Goal: Information Seeking & Learning: Learn about a topic

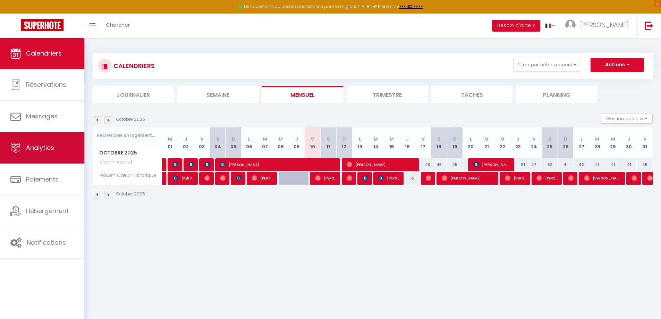
click at [46, 149] on span "Analytics" at bounding box center [40, 147] width 28 height 9
select select "2025"
select select "10"
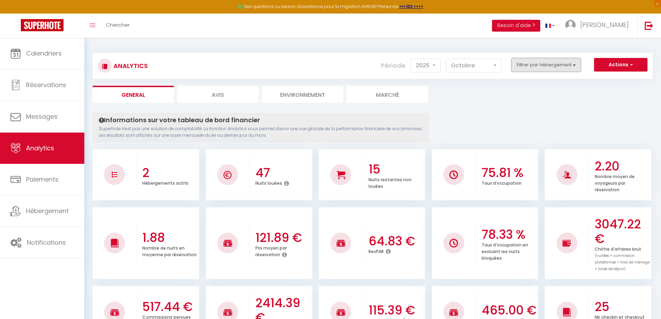
click at [542, 65] on button "Filtrer par hébergement" at bounding box center [545, 65] width 69 height 14
click at [525, 94] on Historique "checkbox" at bounding box center [566, 92] width 90 height 7
checkbox Historique "true"
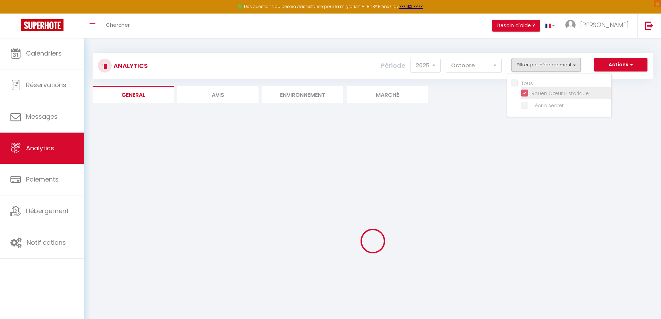
checkbox secret "false"
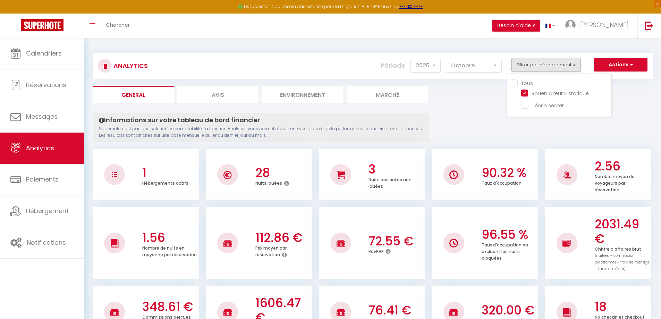
click at [463, 101] on ul "General Avis Environnement Marché" at bounding box center [373, 94] width 560 height 17
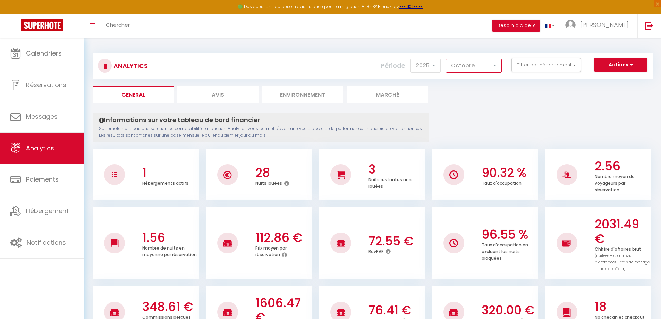
click at [474, 61] on select "[PERSON_NAME] Mars [PERSON_NAME] Juin Juillet Août Septembre Octobre Novembre D…" at bounding box center [474, 66] width 56 height 14
drag, startPoint x: 561, startPoint y: 124, endPoint x: 554, endPoint y: 125, distance: 6.6
click at [481, 65] on select "[PERSON_NAME] Mars [PERSON_NAME] Juin Juillet Août Septembre Octobre Novembre D…" at bounding box center [474, 66] width 56 height 14
click at [446, 59] on select "[PERSON_NAME] Mars [PERSON_NAME] Juin Juillet Août Septembre Octobre Novembre D…" at bounding box center [474, 66] width 56 height 14
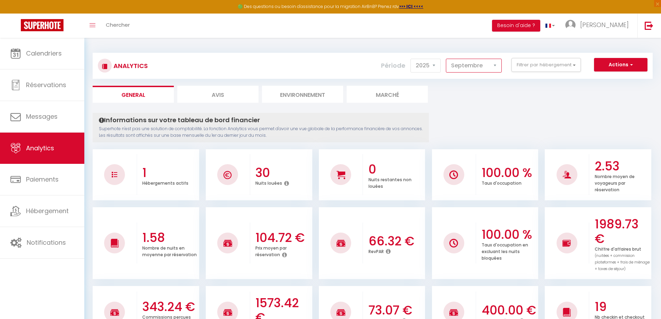
click at [490, 65] on select "[PERSON_NAME] Mars [PERSON_NAME] Juin Juillet Août Septembre Octobre Novembre D…" at bounding box center [474, 66] width 56 height 14
click at [446, 59] on select "[PERSON_NAME] Mars [PERSON_NAME] Juin Juillet Août Septembre Octobre Novembre D…" at bounding box center [474, 66] width 56 height 14
click at [492, 62] on select "[PERSON_NAME] Mars [PERSON_NAME] Juin Juillet Août Septembre Octobre Novembre D…" at bounding box center [474, 66] width 56 height 14
click at [485, 68] on select "[PERSON_NAME] Mars [PERSON_NAME] Juin Juillet Août Septembre Octobre Novembre D…" at bounding box center [474, 66] width 56 height 14
click at [446, 59] on select "[PERSON_NAME] Mars [PERSON_NAME] Juin Juillet Août Septembre Octobre Novembre D…" at bounding box center [474, 66] width 56 height 14
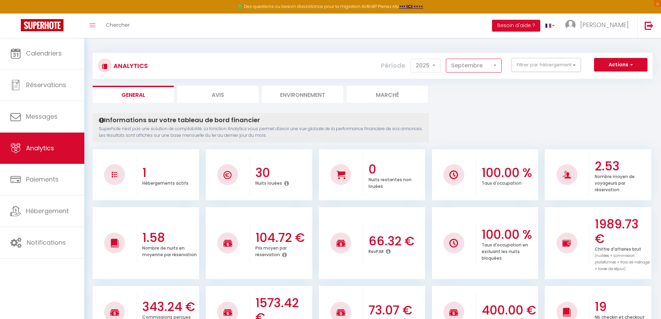
click at [476, 68] on select "[PERSON_NAME] Mars [PERSON_NAME] Juin Juillet Août Septembre Octobre Novembre D…" at bounding box center [474, 66] width 56 height 14
select select "10"
click at [446, 59] on select "[PERSON_NAME] Mars [PERSON_NAME] Juin Juillet Août Septembre Octobre Novembre D…" at bounding box center [474, 66] width 56 height 14
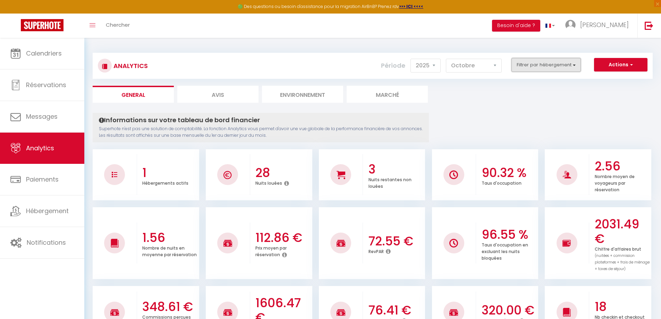
click at [551, 70] on button "Filtrer par hébergement" at bounding box center [545, 65] width 69 height 14
click at [526, 108] on secret "checkbox" at bounding box center [566, 104] width 90 height 7
checkbox secret "true"
checkbox input "true"
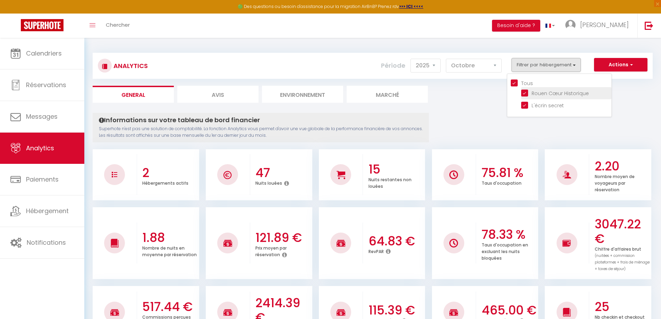
click at [527, 94] on Historique "checkbox" at bounding box center [566, 92] width 90 height 7
checkbox Historique "false"
checkbox input "false"
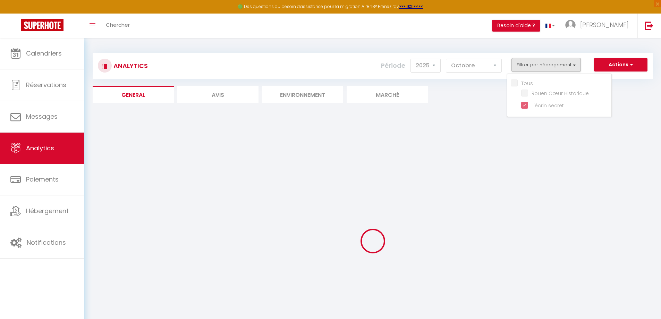
click at [477, 101] on ul "General Avis Environnement Marché" at bounding box center [373, 94] width 560 height 17
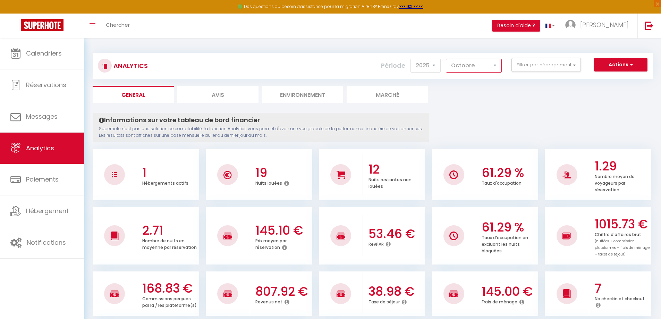
click at [468, 63] on select "[PERSON_NAME] Mars [PERSON_NAME] Juin Juillet Août Septembre Octobre Novembre D…" at bounding box center [474, 66] width 56 height 14
click at [446, 59] on select "[PERSON_NAME] Mars [PERSON_NAME] Juin Juillet Août Septembre Octobre Novembre D…" at bounding box center [474, 66] width 56 height 14
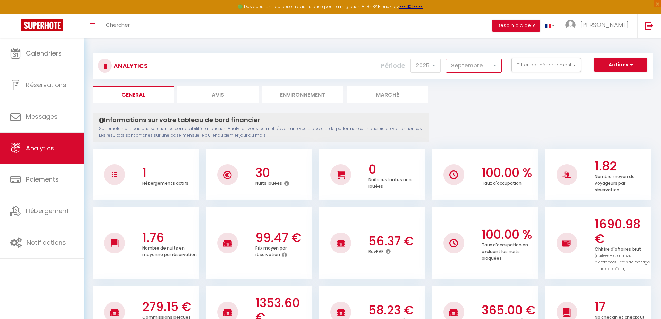
click at [487, 65] on select "[PERSON_NAME] Mars [PERSON_NAME] Juin Juillet Août Septembre Octobre Novembre D…" at bounding box center [474, 66] width 56 height 14
select select "10"
click at [446, 59] on select "[PERSON_NAME] Mars [PERSON_NAME] Juin Juillet Août Septembre Octobre Novembre D…" at bounding box center [474, 66] width 56 height 14
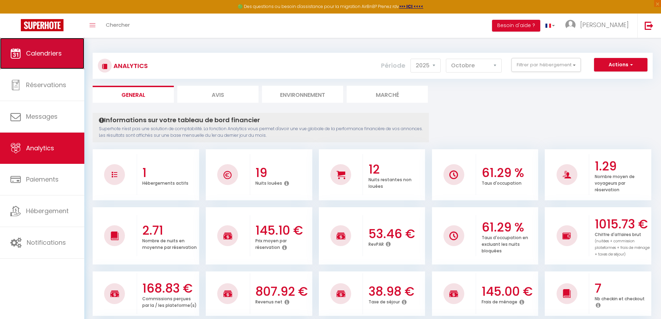
click at [41, 50] on span "Calendriers" at bounding box center [44, 53] width 36 height 9
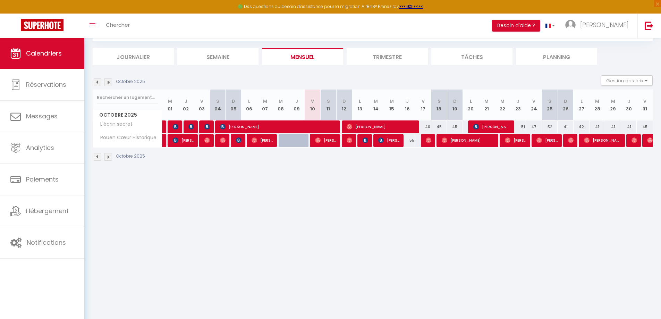
scroll to position [3, 0]
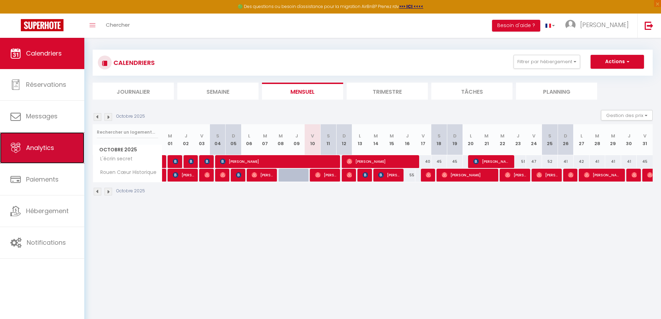
click at [39, 144] on span "Analytics" at bounding box center [40, 147] width 28 height 9
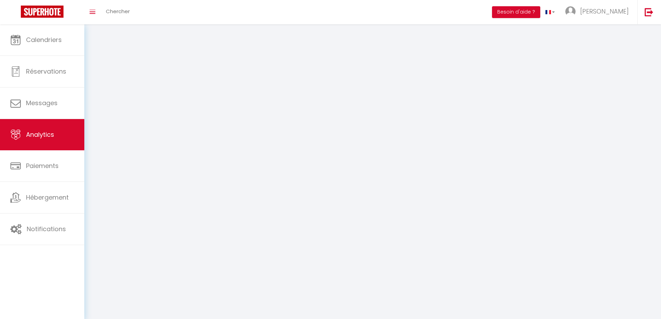
select select "2025"
select select "10"
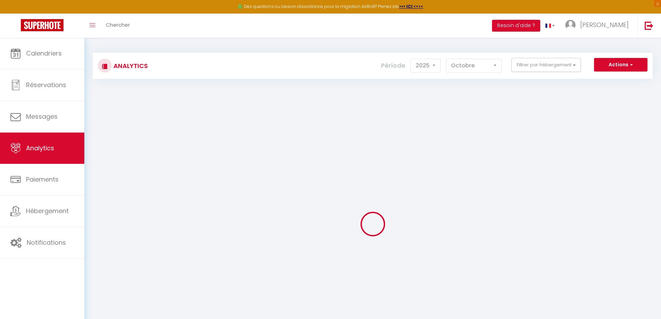
checkbox input "false"
checkbox Historique "false"
checkbox secret "false"
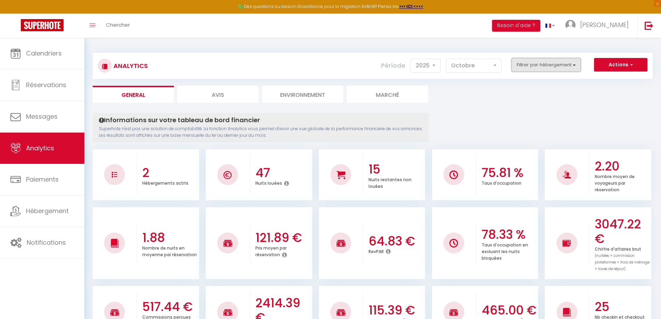
click at [538, 65] on button "Filtrer par hébergement" at bounding box center [545, 65] width 69 height 14
click at [524, 95] on Historique "checkbox" at bounding box center [566, 92] width 90 height 7
checkbox Historique "true"
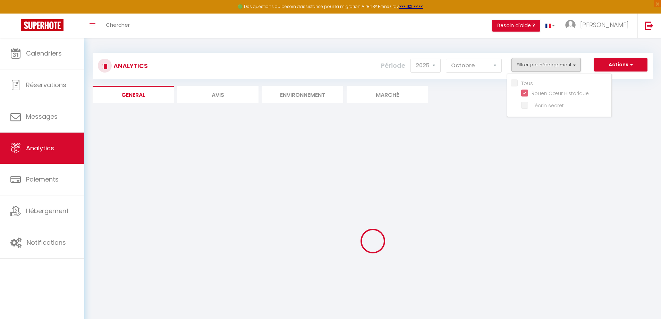
checkbox secret "false"
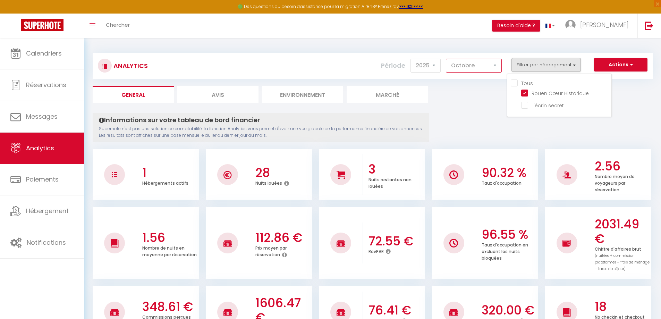
click at [488, 67] on select "[PERSON_NAME] Mars [PERSON_NAME] Juin Juillet Août Septembre Octobre Novembre D…" at bounding box center [474, 66] width 56 height 14
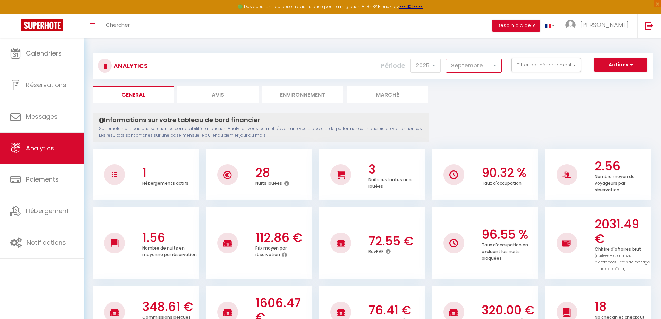
click at [446, 59] on select "[PERSON_NAME] Mars [PERSON_NAME] Juin Juillet Août Septembre Octobre Novembre D…" at bounding box center [474, 66] width 56 height 14
click at [476, 67] on select "[PERSON_NAME] Mars [PERSON_NAME] Juin Juillet Août Septembre Octobre Novembre D…" at bounding box center [474, 66] width 56 height 14
select select "10"
click at [446, 59] on select "[PERSON_NAME] Mars [PERSON_NAME] Juin Juillet Août Septembre Octobre Novembre D…" at bounding box center [474, 66] width 56 height 14
click at [488, 64] on select "[PERSON_NAME] Mars [PERSON_NAME] Juin Juillet Août Septembre Octobre Novembre D…" at bounding box center [474, 66] width 56 height 14
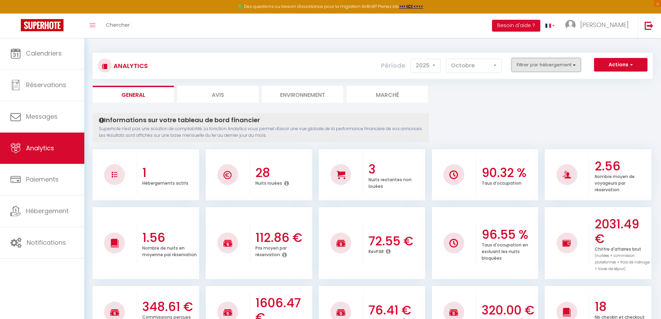
click at [538, 66] on button "Filtrer par hébergement" at bounding box center [545, 65] width 69 height 14
click at [524, 106] on secret "checkbox" at bounding box center [566, 104] width 90 height 7
checkbox secret "true"
checkbox input "true"
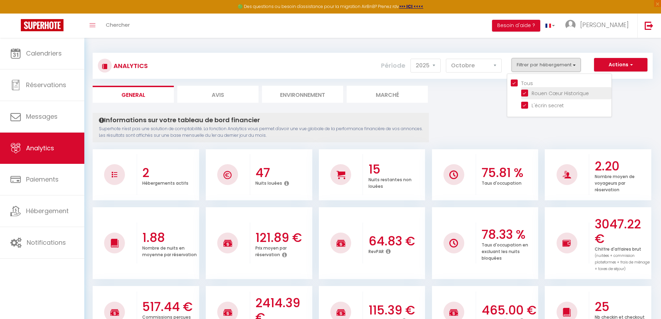
click at [524, 94] on Historique "checkbox" at bounding box center [566, 92] width 90 height 7
checkbox Historique "false"
checkbox input "false"
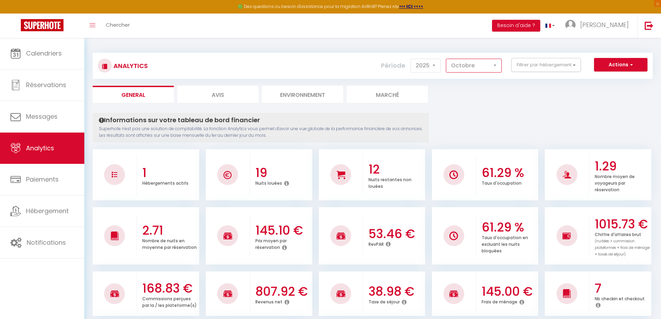
click at [460, 61] on select "[PERSON_NAME] Mars [PERSON_NAME] Juin Juillet Août Septembre Octobre Novembre D…" at bounding box center [474, 66] width 56 height 14
click at [556, 96] on ul "General Avis Environnement Marché" at bounding box center [373, 94] width 560 height 17
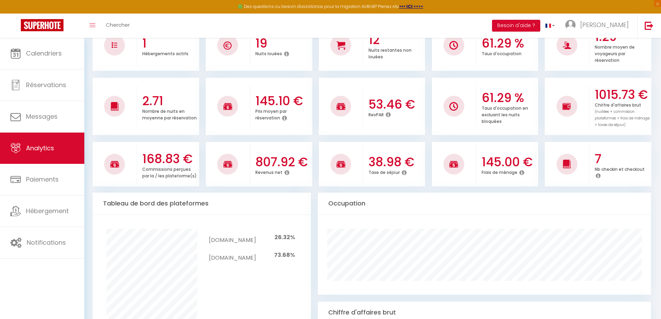
scroll to position [35, 0]
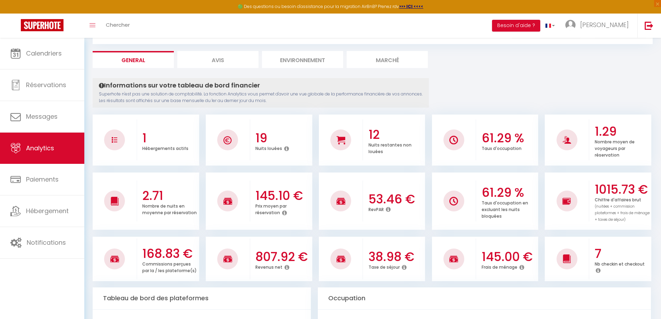
click at [45, 284] on div "Calendriers Réservations Messages Analytics Paiements Hébergement Notifications" at bounding box center [42, 186] width 84 height 296
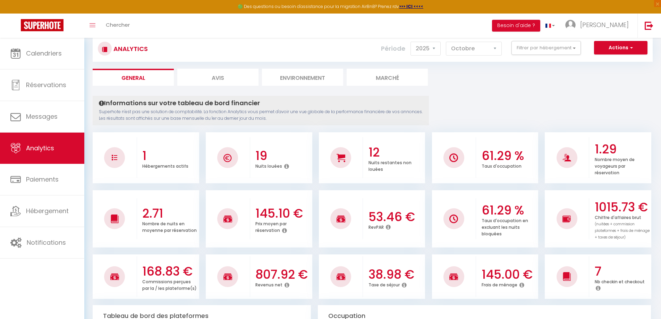
scroll to position [0, 0]
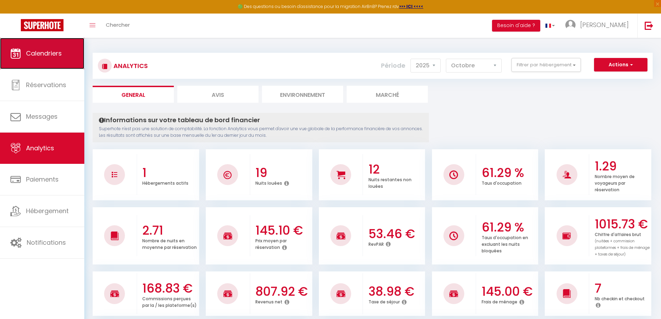
click at [37, 49] on span "Calendriers" at bounding box center [44, 53] width 36 height 9
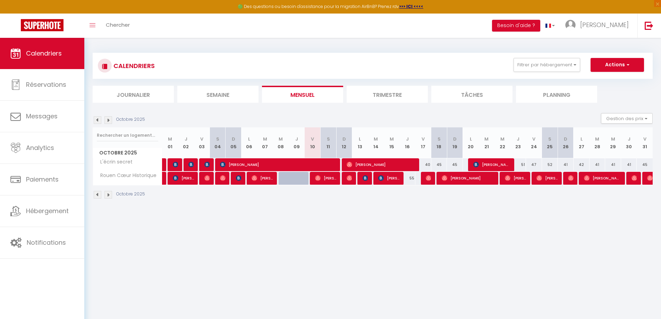
click at [380, 50] on div "CALENDRIERS Filtrer par hébergement Tous Rouen Cœur Historique L'écrin secret E…" at bounding box center [373, 126] width 560 height 160
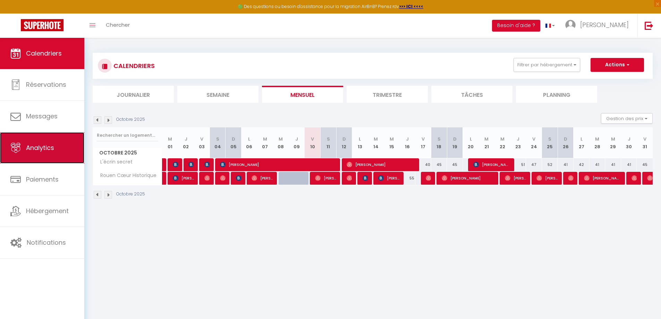
click at [36, 151] on span "Analytics" at bounding box center [40, 147] width 28 height 9
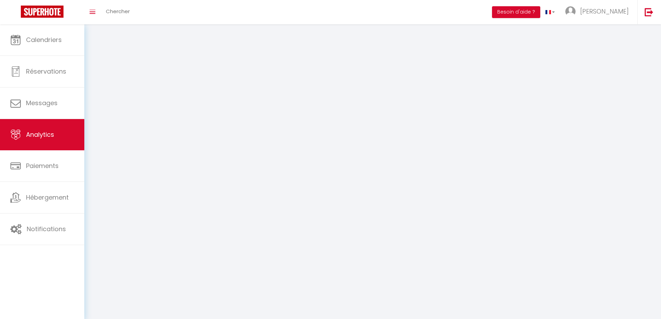
select select "2025"
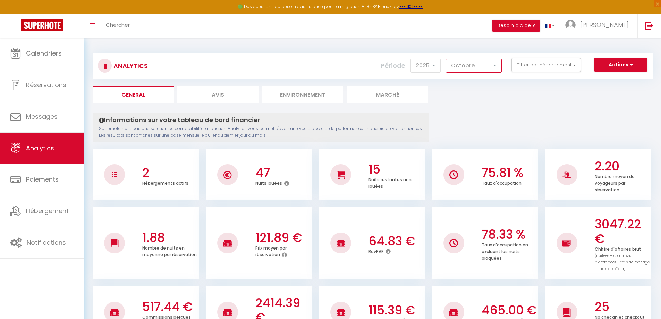
click at [483, 61] on select "[PERSON_NAME] Mars [PERSON_NAME] Juin Juillet Août Septembre Octobre Novembre D…" at bounding box center [474, 66] width 56 height 14
select select "9"
click at [446, 59] on select "[PERSON_NAME] Mars [PERSON_NAME] Juin Juillet Août Septembre Octobre Novembre D…" at bounding box center [474, 66] width 56 height 14
checkbox input "false"
checkbox Historique "false"
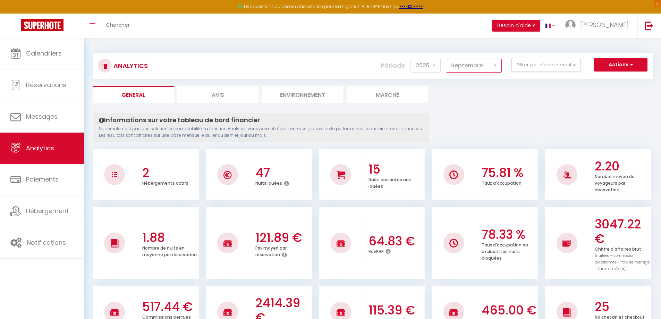
checkbox secret "false"
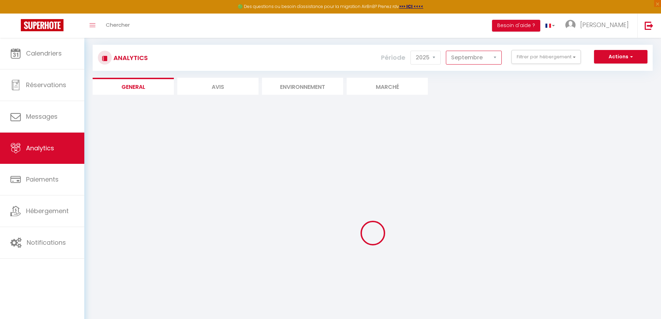
checkbox input "false"
checkbox Historique "false"
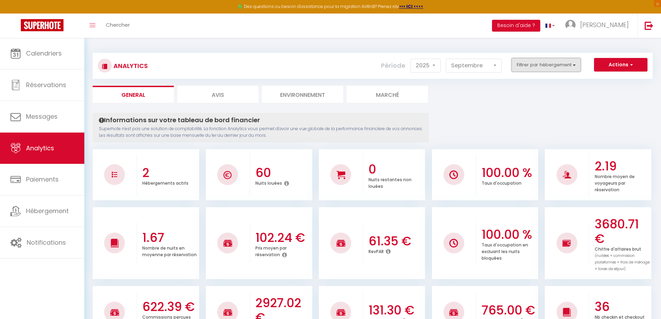
click at [546, 60] on button "Filtrer par hébergement" at bounding box center [545, 65] width 69 height 14
click at [522, 105] on secret "checkbox" at bounding box center [566, 104] width 90 height 7
checkbox secret "true"
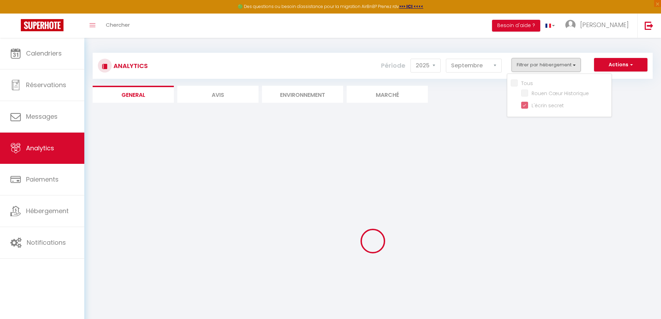
click at [488, 112] on div "Analytics Actions Génération SuperConciergerie Génération SuperAnalyzer Générat…" at bounding box center [373, 207] width 560 height 323
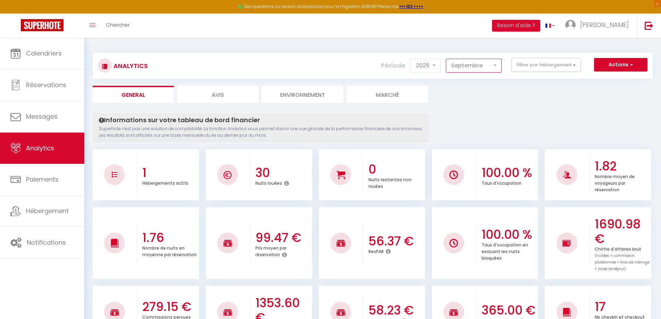
click at [501, 65] on select "[PERSON_NAME] Mars [PERSON_NAME] Juin Juillet Août Septembre Octobre Novembre D…" at bounding box center [474, 66] width 56 height 14
click at [546, 76] on div "Analytics Actions Génération SuperConciergerie Génération SuperAnalyzer Générat…" at bounding box center [373, 66] width 560 height 26
click at [546, 67] on button "Filtrer par hébergement" at bounding box center [545, 65] width 69 height 14
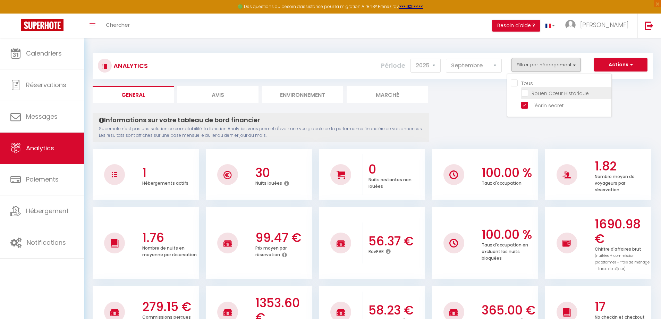
click at [527, 95] on Historique "checkbox" at bounding box center [566, 92] width 90 height 7
checkbox Historique "true"
checkbox input "true"
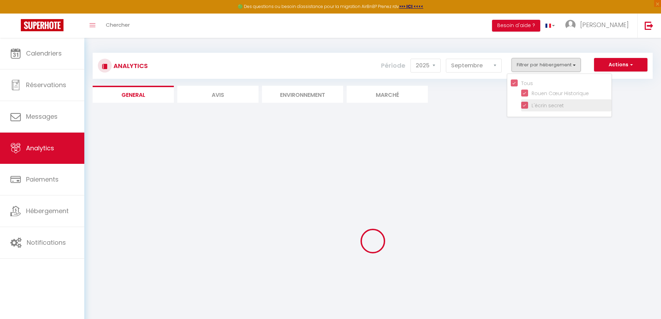
click at [525, 109] on li "L'écrin secret" at bounding box center [566, 105] width 90 height 12
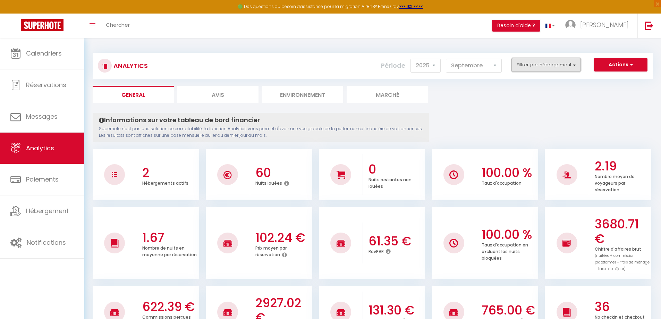
click at [532, 63] on button "Filtrer par hébergement" at bounding box center [545, 65] width 69 height 14
click at [530, 102] on secret "checkbox" at bounding box center [566, 104] width 90 height 7
checkbox secret "false"
checkbox input "false"
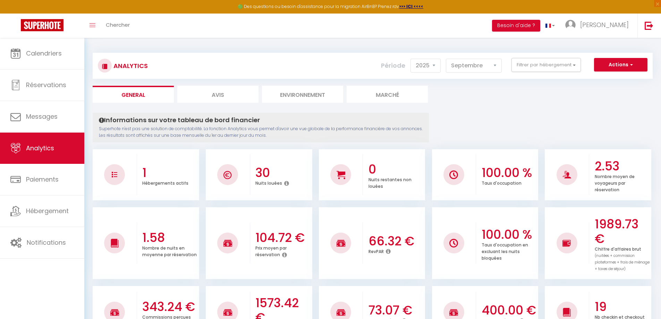
click at [469, 63] on select "[PERSON_NAME] Mars [PERSON_NAME] Juin Juillet Août Septembre Octobre Novembre D…" at bounding box center [474, 66] width 56 height 14
click at [446, 59] on select "[PERSON_NAME] Mars [PERSON_NAME] Juin Juillet Août Septembre Octobre Novembre D…" at bounding box center [474, 66] width 56 height 14
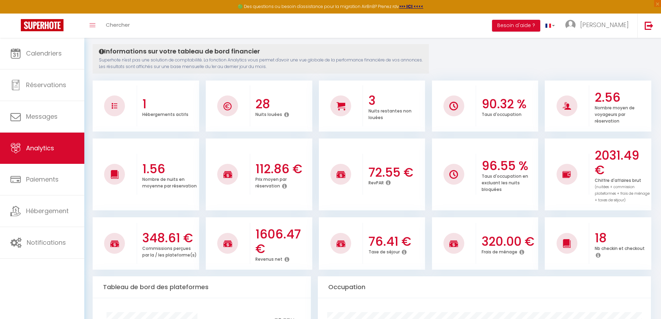
scroll to position [69, 0]
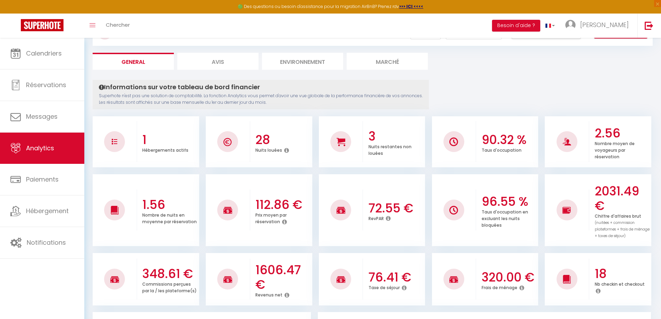
scroll to position [0, 0]
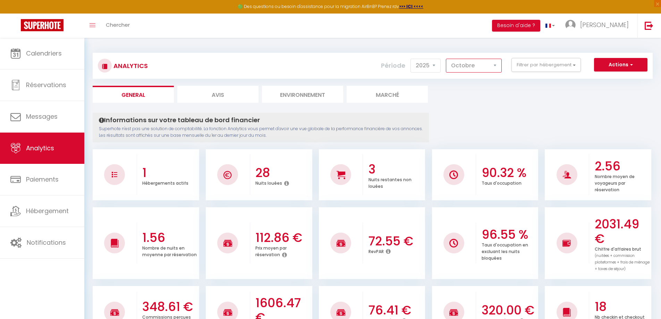
click at [461, 64] on select "[PERSON_NAME] Mars [PERSON_NAME] Juin Juillet Août Septembre Octobre Novembre D…" at bounding box center [474, 66] width 56 height 14
click at [446, 59] on select "[PERSON_NAME] Mars [PERSON_NAME] Juin Juillet Août Septembre Octobre Novembre D…" at bounding box center [474, 66] width 56 height 14
click at [476, 59] on select "[PERSON_NAME] Mars [PERSON_NAME] Juin Juillet Août Septembre Octobre Novembre D…" at bounding box center [474, 66] width 56 height 14
select select "10"
click at [446, 59] on select "[PERSON_NAME] Mars [PERSON_NAME] Juin Juillet Août Septembre Octobre Novembre D…" at bounding box center [474, 66] width 56 height 14
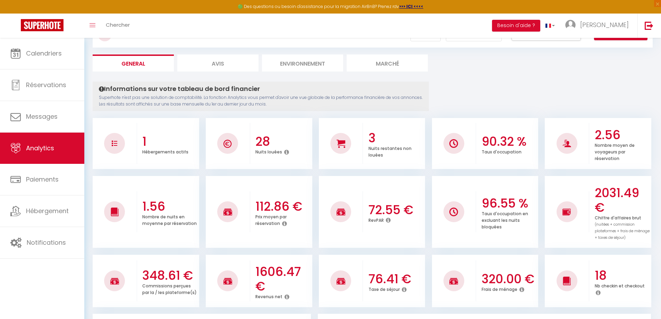
scroll to position [69, 0]
